Goal: Navigation & Orientation: Find specific page/section

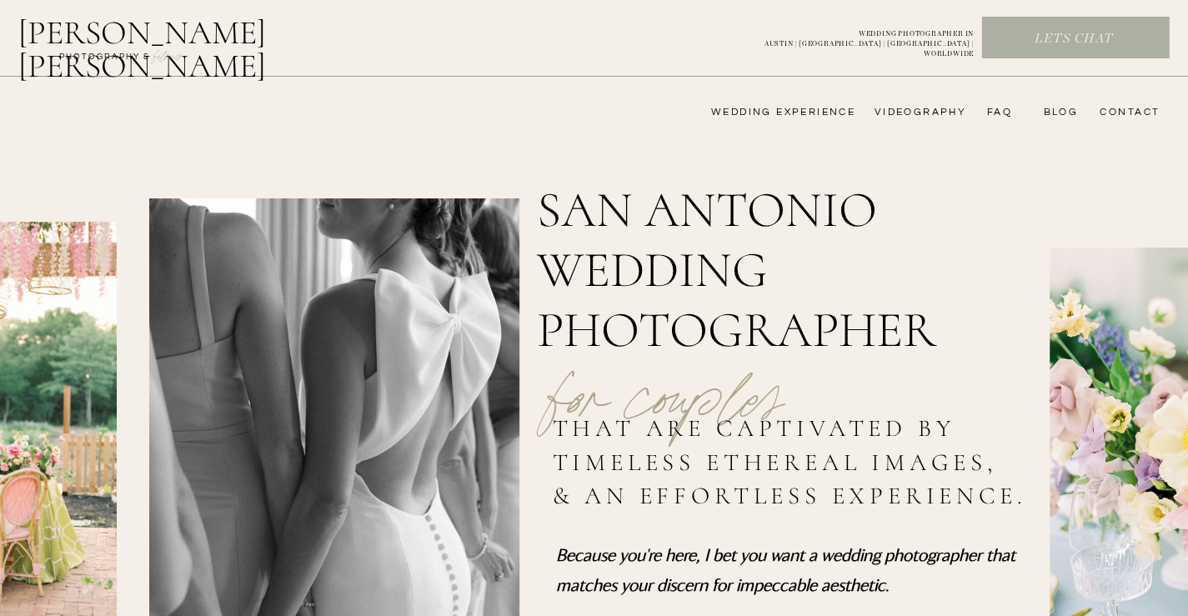
click at [795, 113] on nav "wedding experience" at bounding box center [772, 112] width 168 height 13
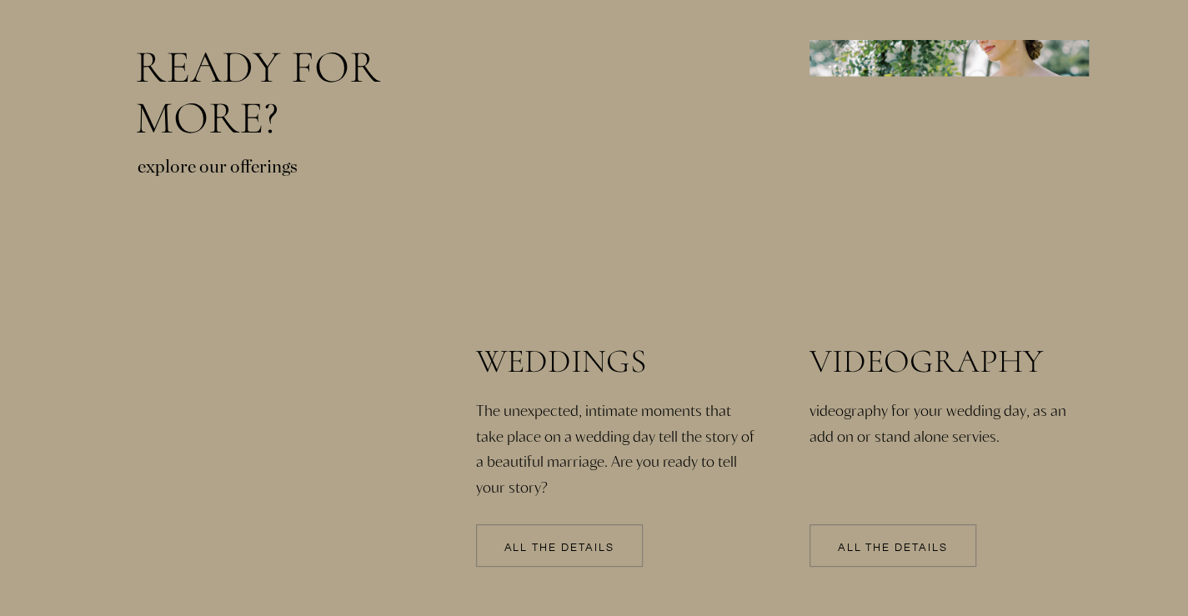
scroll to position [3488, 0]
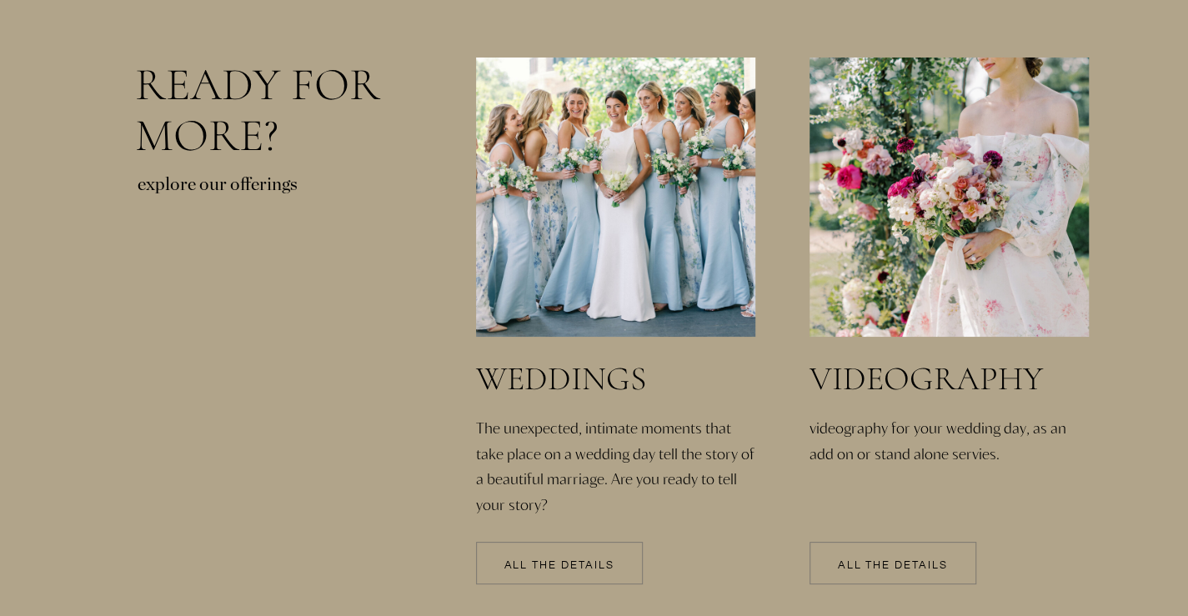
click at [574, 571] on p "All the details" at bounding box center [559, 566] width 167 height 12
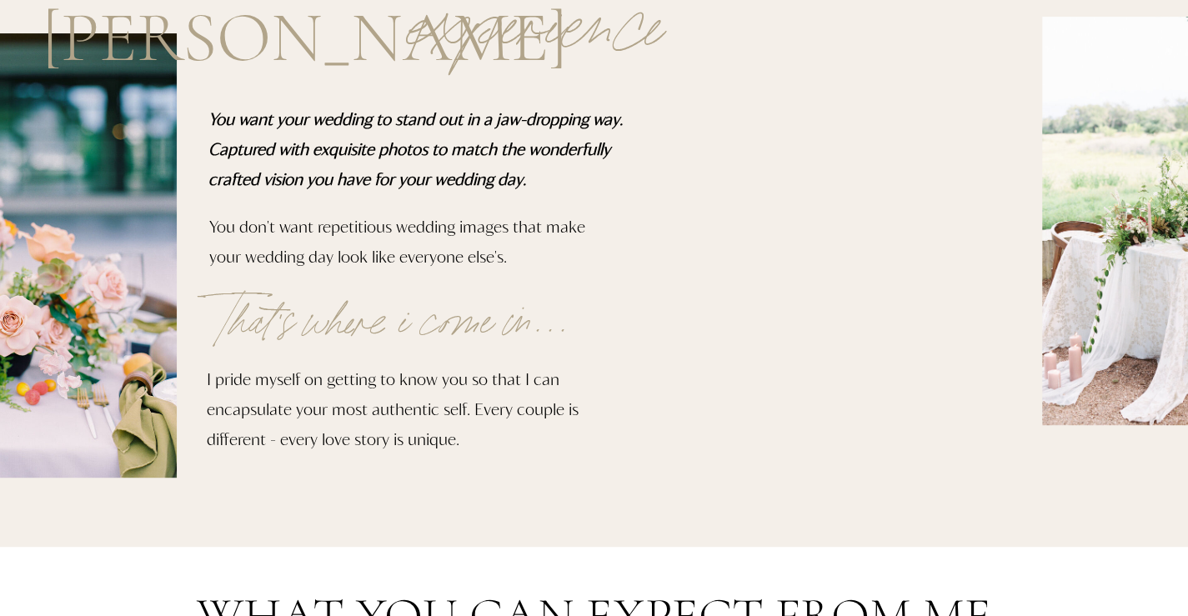
scroll to position [0, 0]
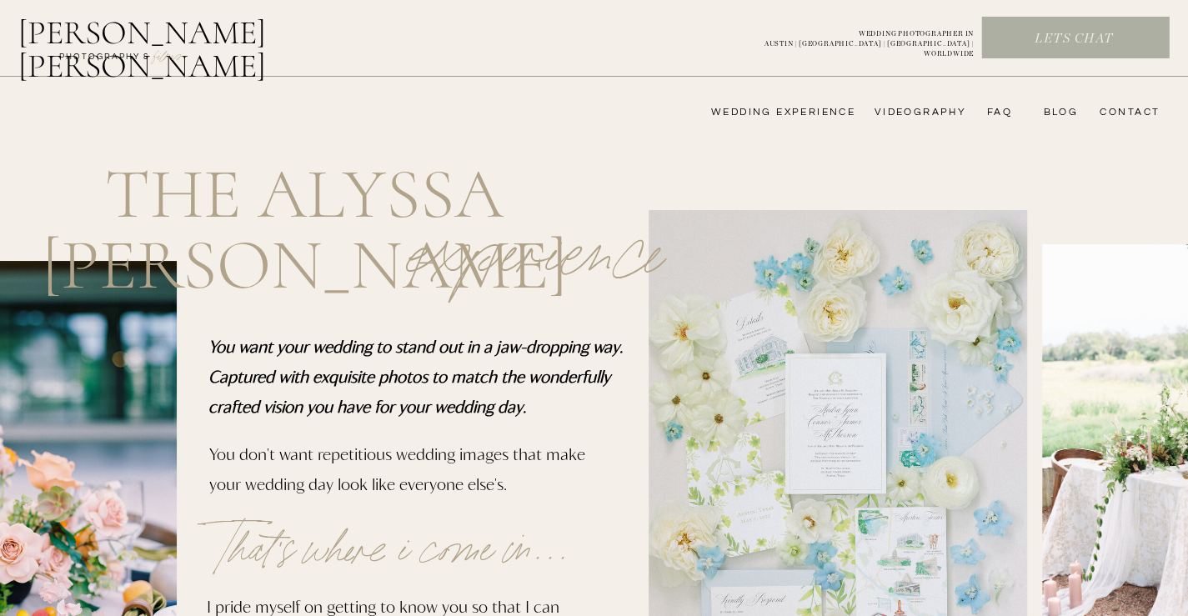
click at [152, 28] on h2 "[PERSON_NAME] [PERSON_NAME]" at bounding box center [185, 36] width 334 height 40
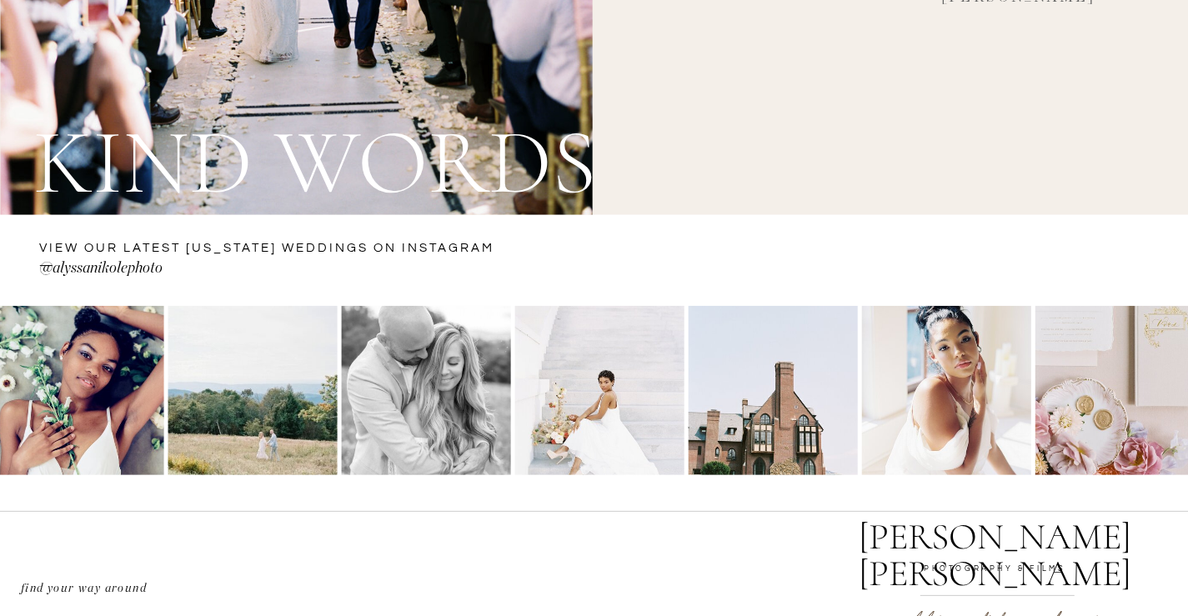
scroll to position [6286, 0]
